Goal: Task Accomplishment & Management: Use online tool/utility

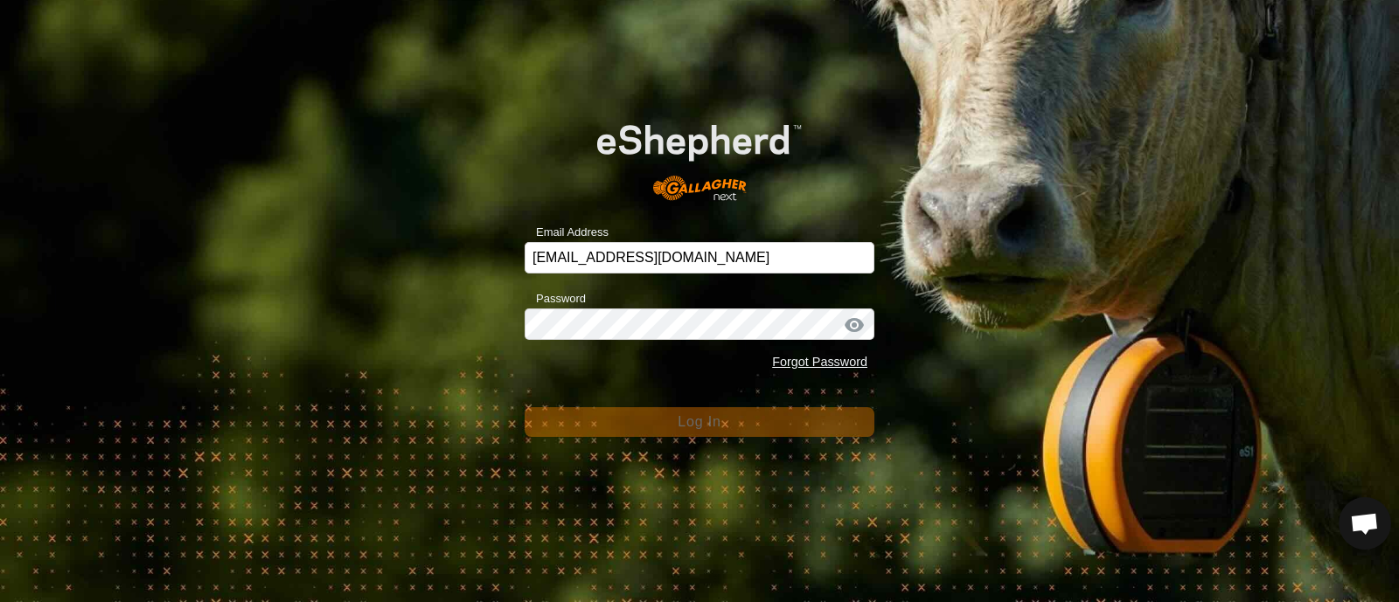
click at [651, 419] on button "Log In" at bounding box center [700, 422] width 350 height 30
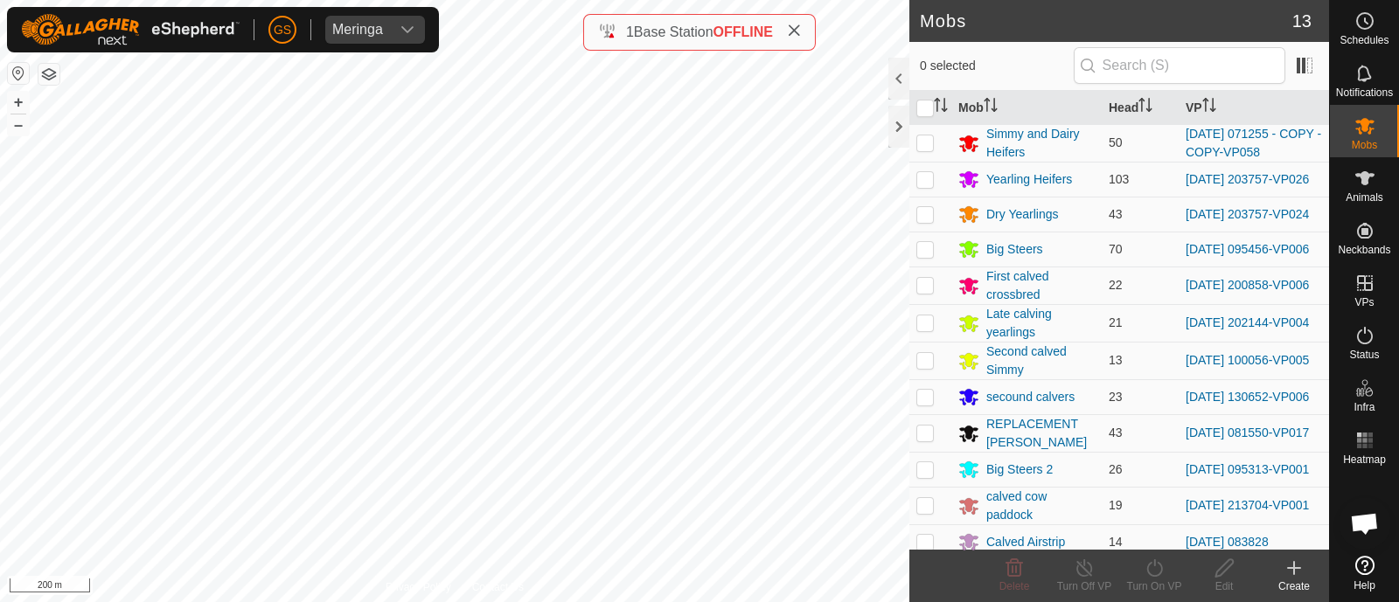
click at [685, 602] on html "GS Meringa Schedules Notifications Mobs Animals Neckbands VPs Status Infra Heat…" at bounding box center [699, 301] width 1399 height 602
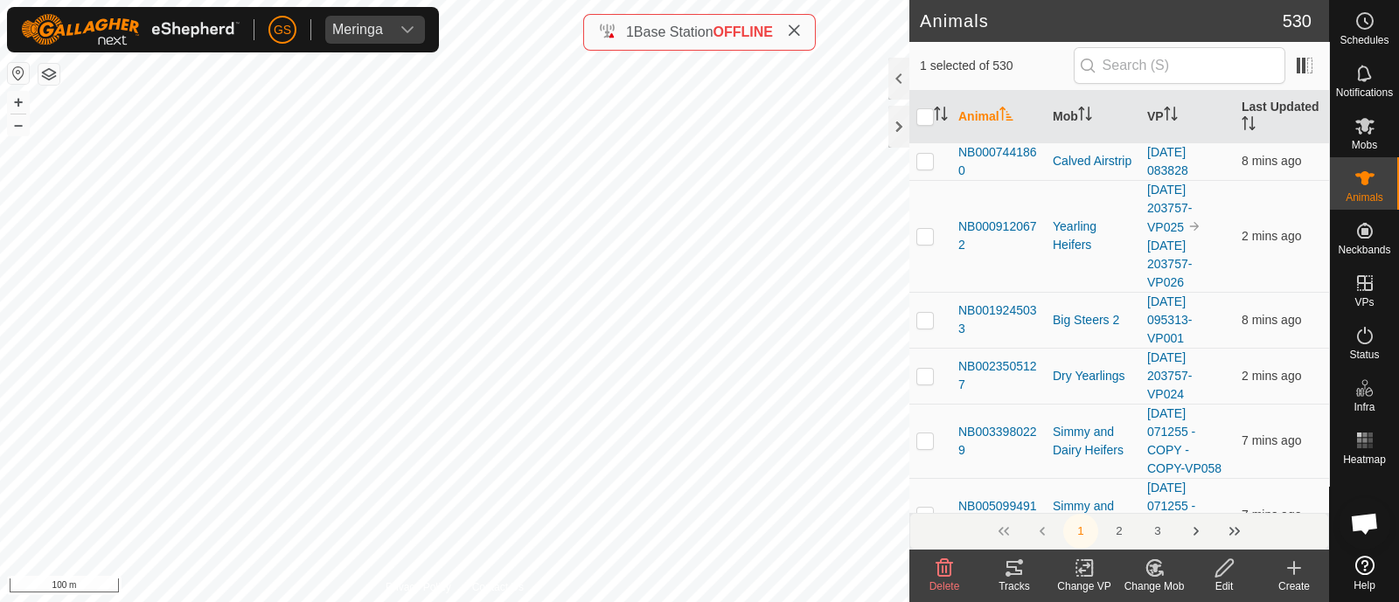
click at [1015, 574] on icon at bounding box center [1014, 568] width 16 height 14
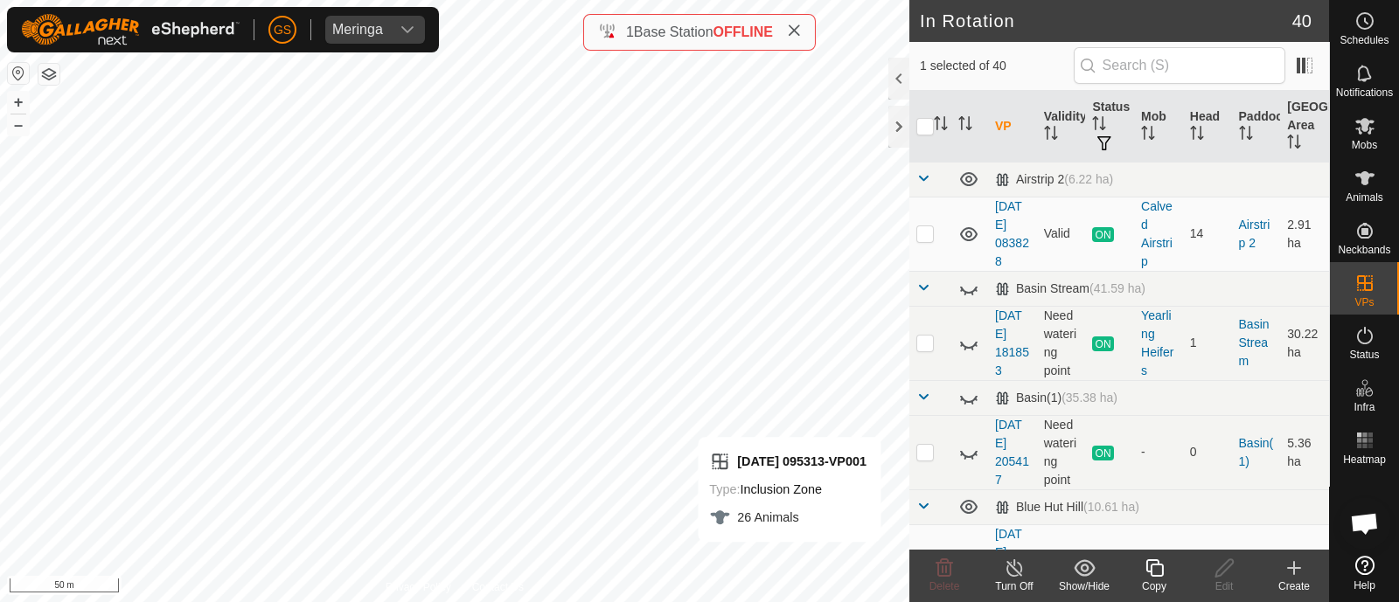
click at [1146, 565] on icon at bounding box center [1153, 568] width 17 height 17
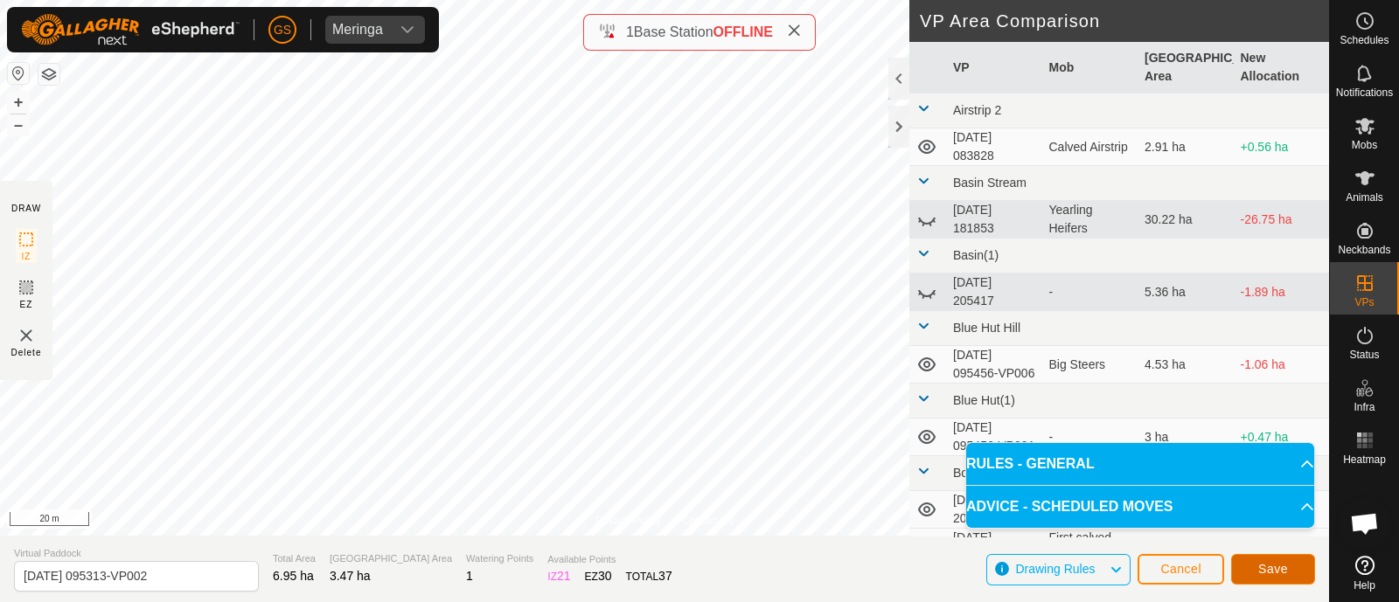
click at [1281, 570] on span "Save" at bounding box center [1273, 569] width 30 height 14
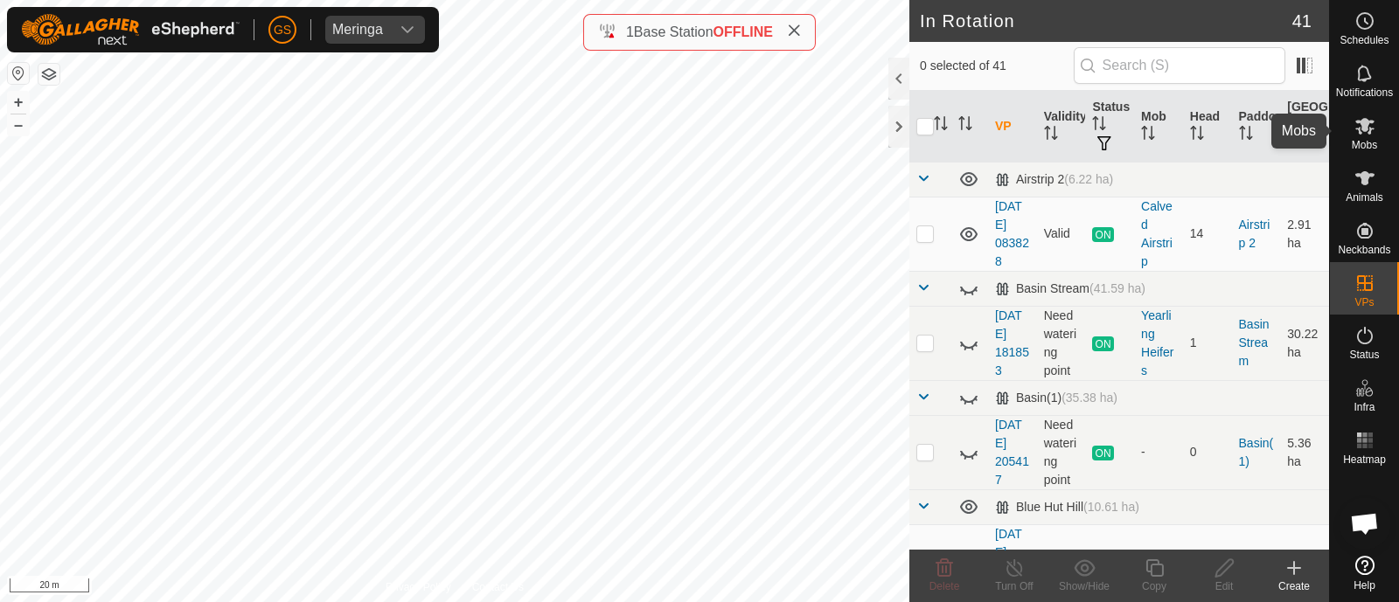
click at [1361, 124] on icon at bounding box center [1364, 126] width 19 height 17
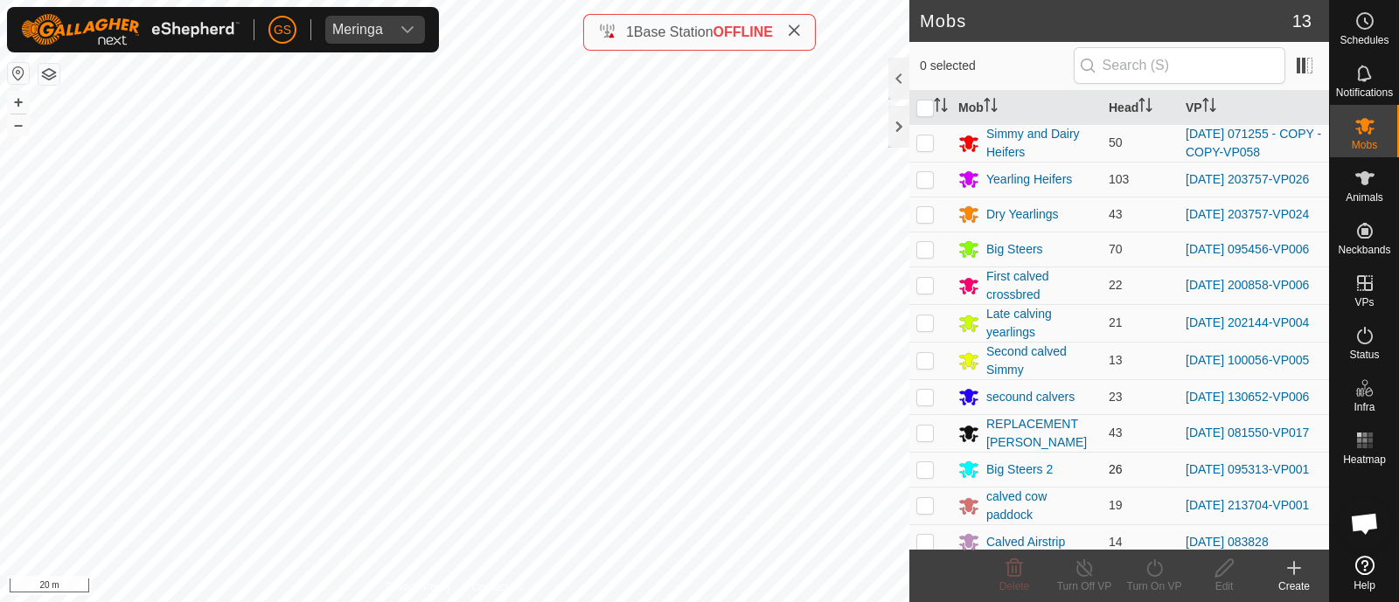
click at [926, 477] on p-checkbox at bounding box center [924, 470] width 17 height 14
checkbox input "true"
click at [1162, 569] on icon at bounding box center [1154, 568] width 16 height 17
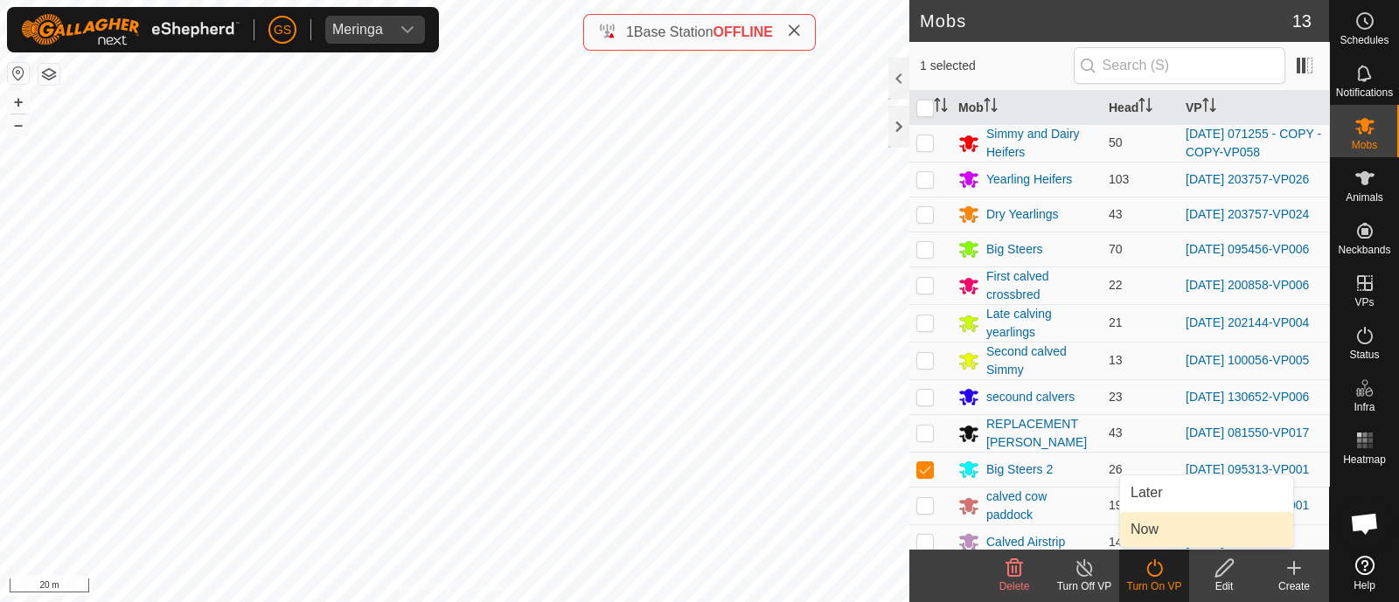
click at [1145, 526] on link "Now" at bounding box center [1206, 529] width 173 height 35
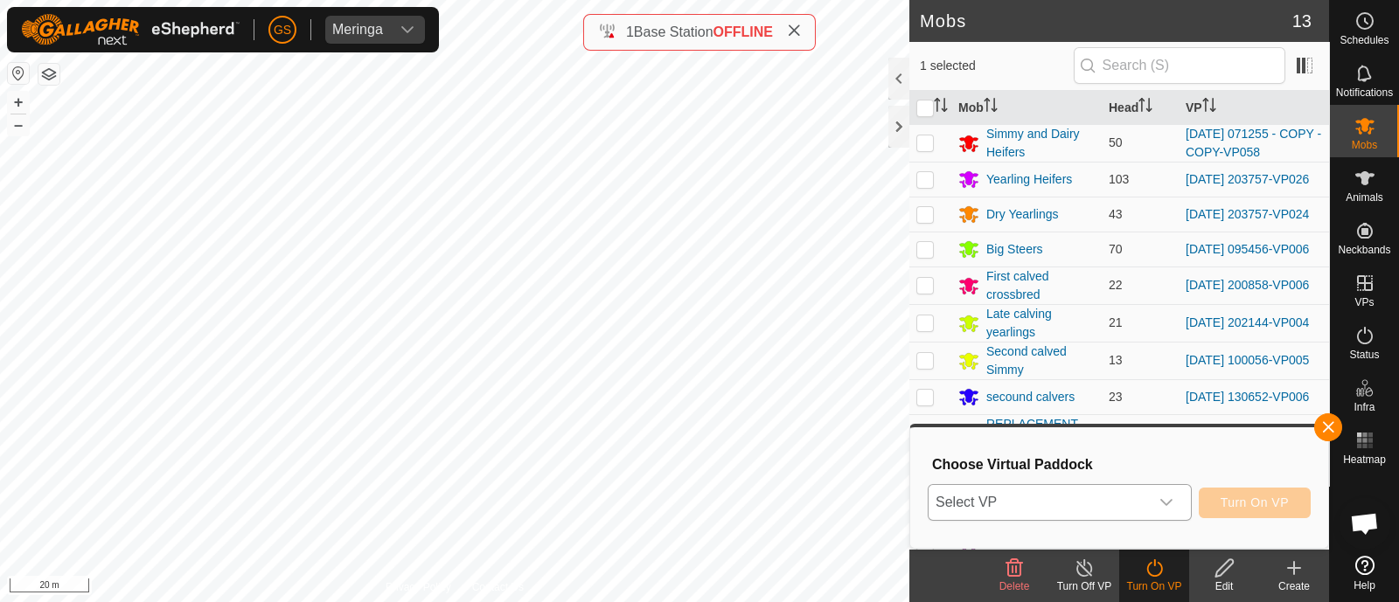
click at [1144, 508] on span "Select VP" at bounding box center [1039, 502] width 220 height 35
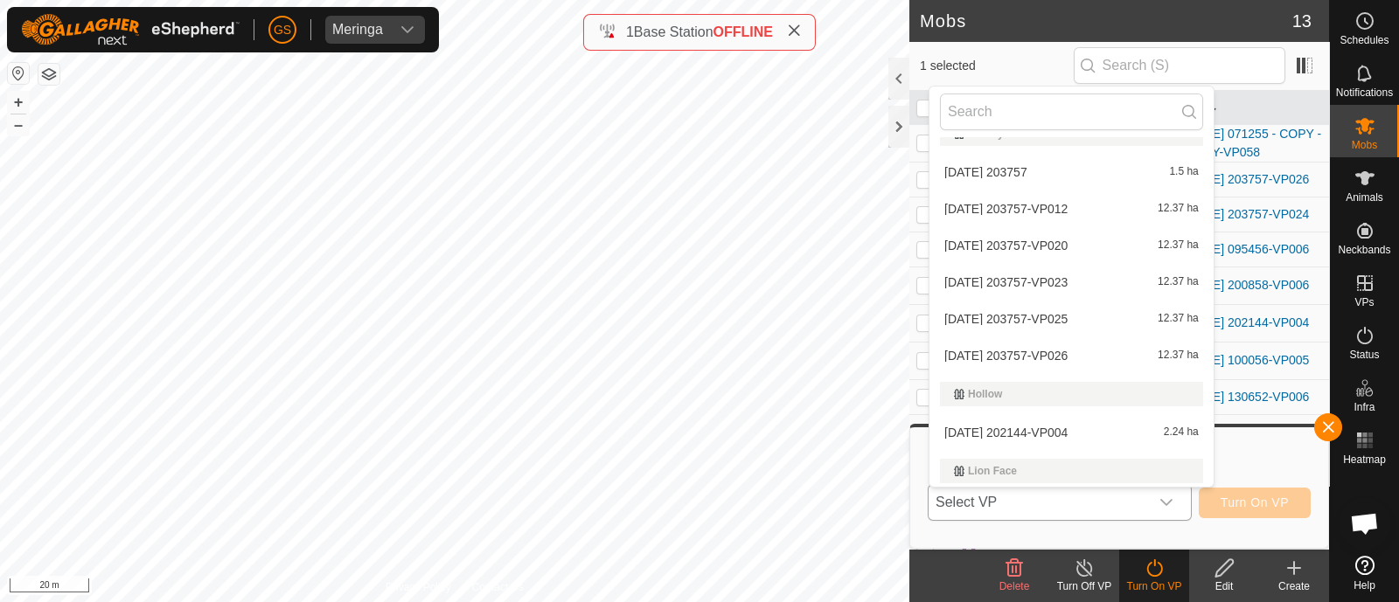
scroll to position [1125, 0]
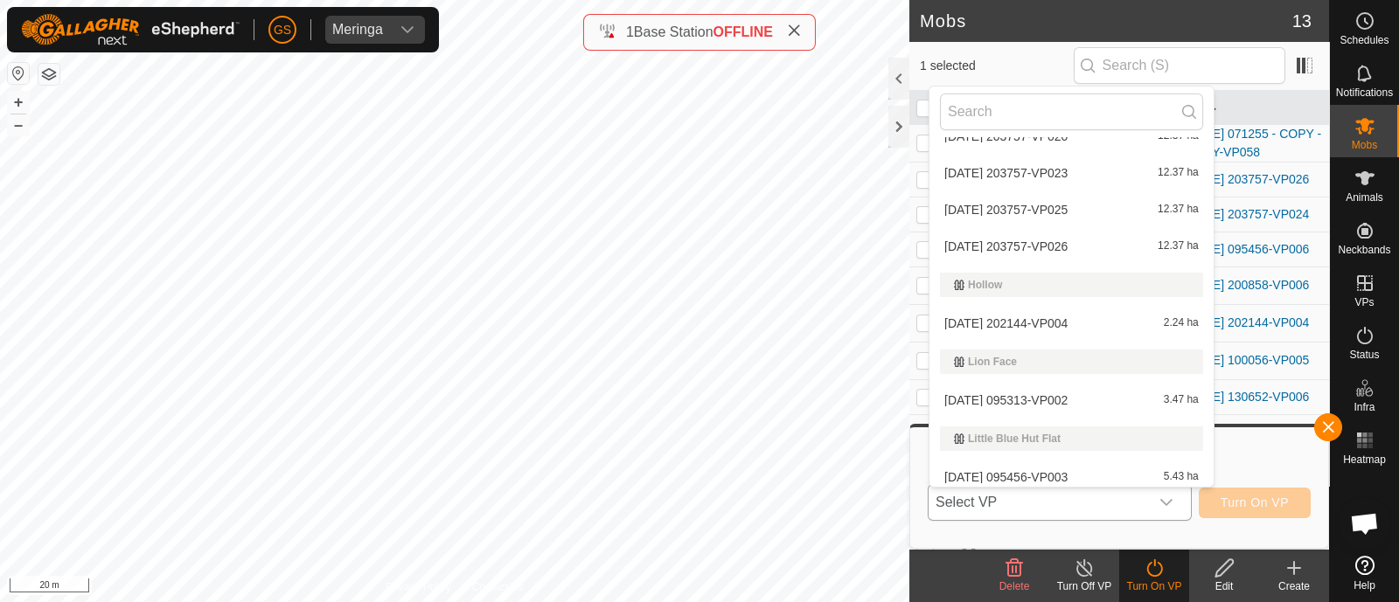
click at [1006, 397] on li "[DATE] 095313-VP002 3.47 ha" at bounding box center [1071, 400] width 284 height 35
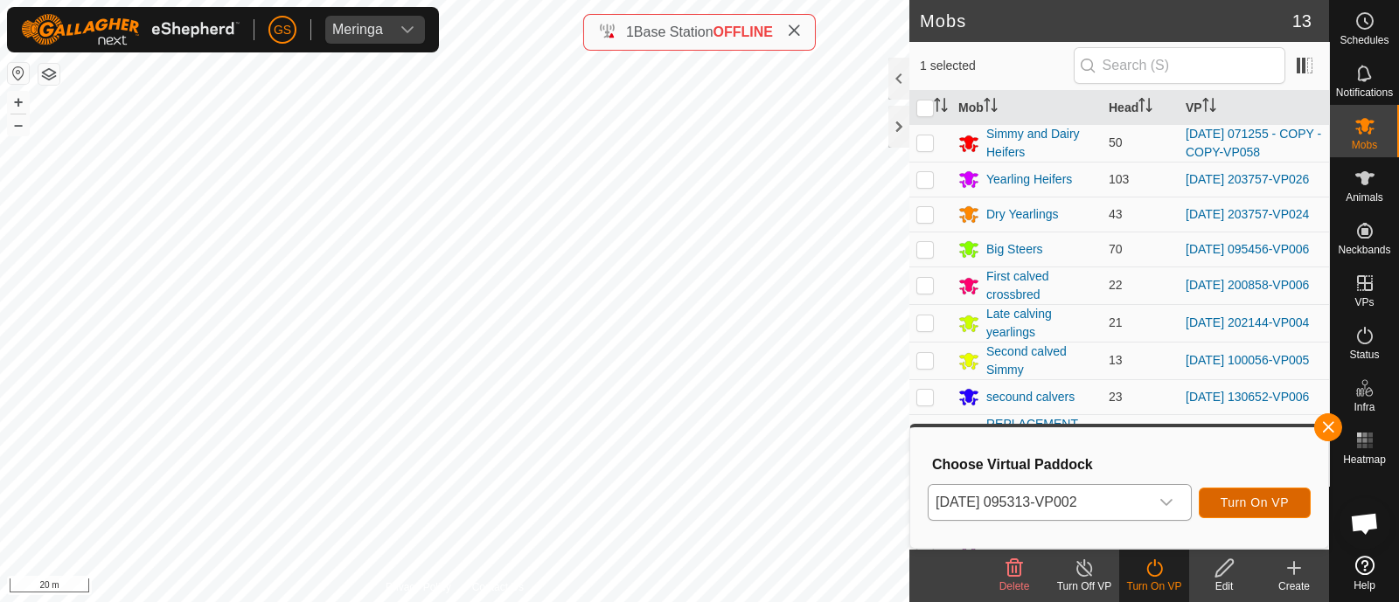
click at [1244, 497] on span "Turn On VP" at bounding box center [1255, 503] width 68 height 14
